Goal: Task Accomplishment & Management: Complete application form

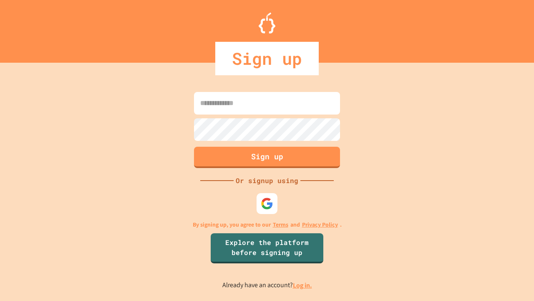
click at [303, 285] on link "Log in." at bounding box center [302, 285] width 19 height 9
